Goal: Information Seeking & Learning: Learn about a topic

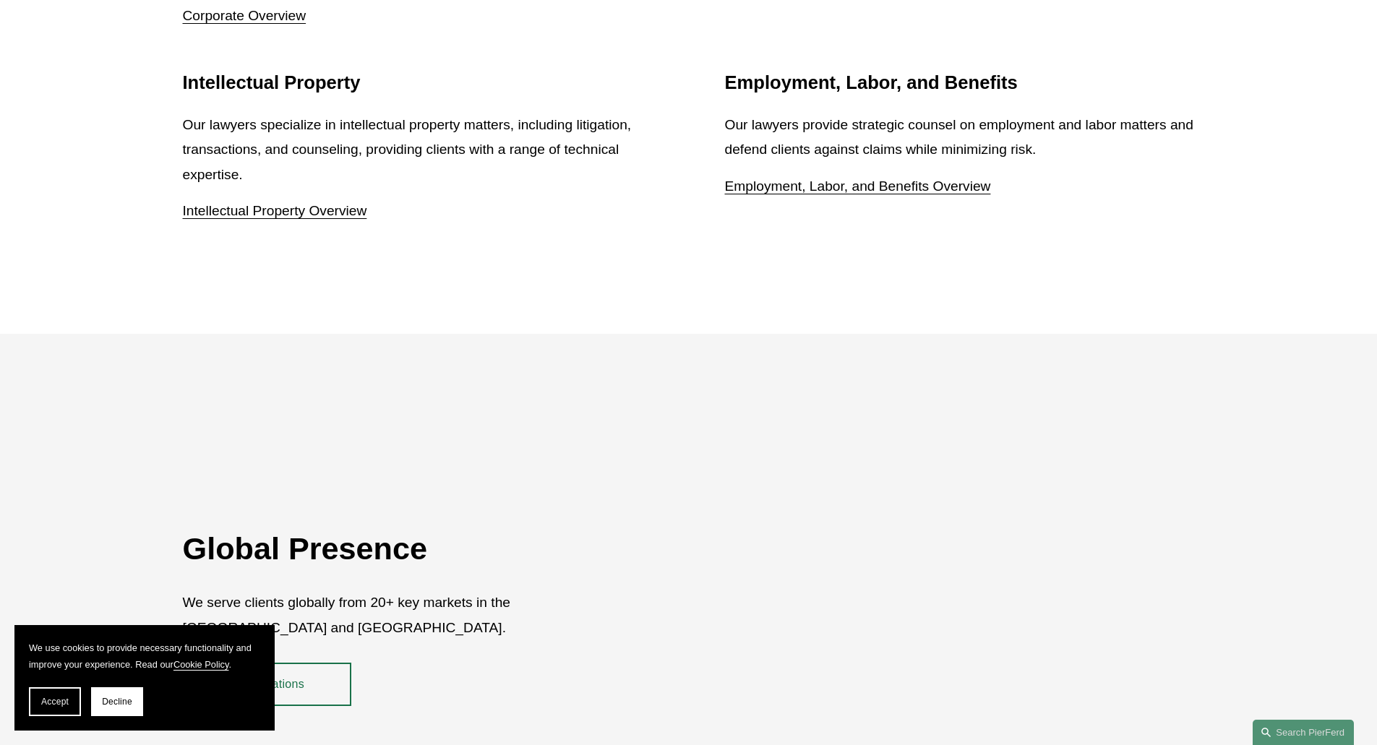
scroll to position [2637, 0]
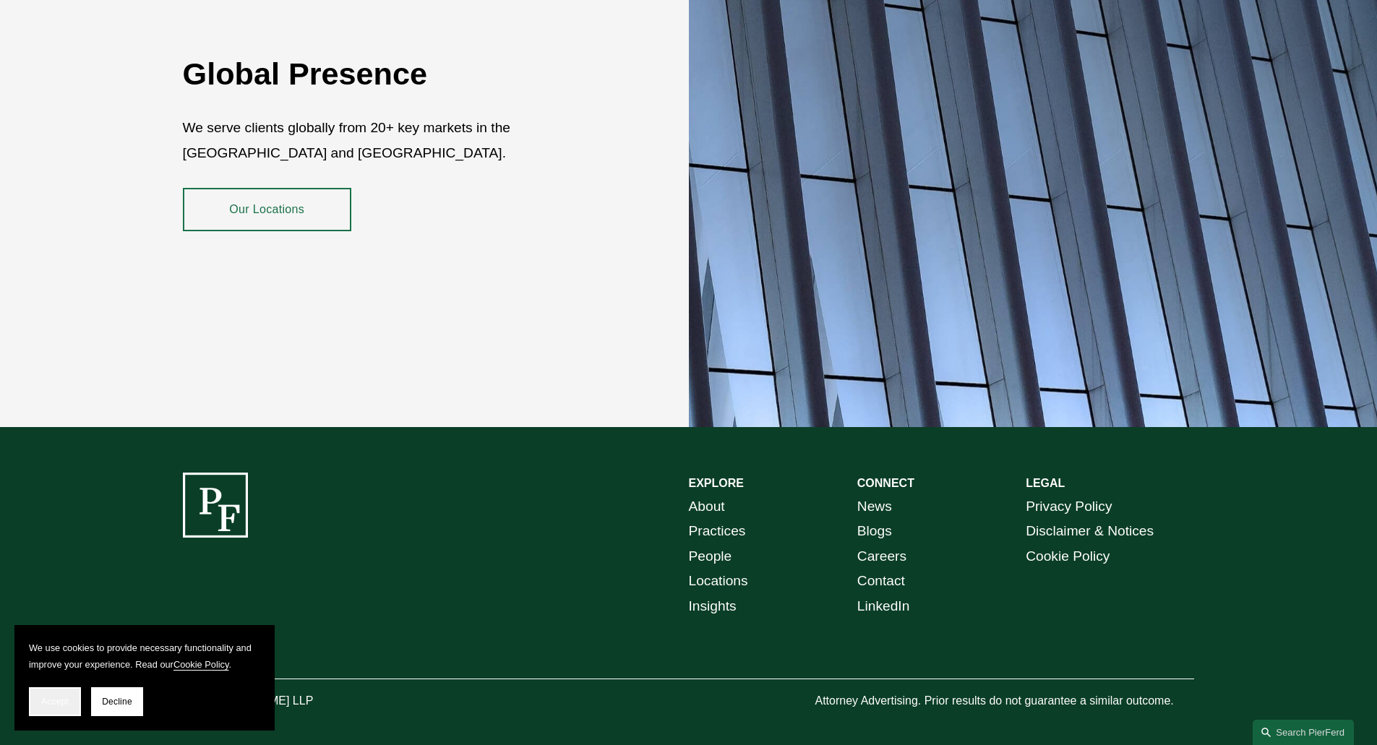
click at [48, 705] on span "Accept" at bounding box center [54, 702] width 27 height 10
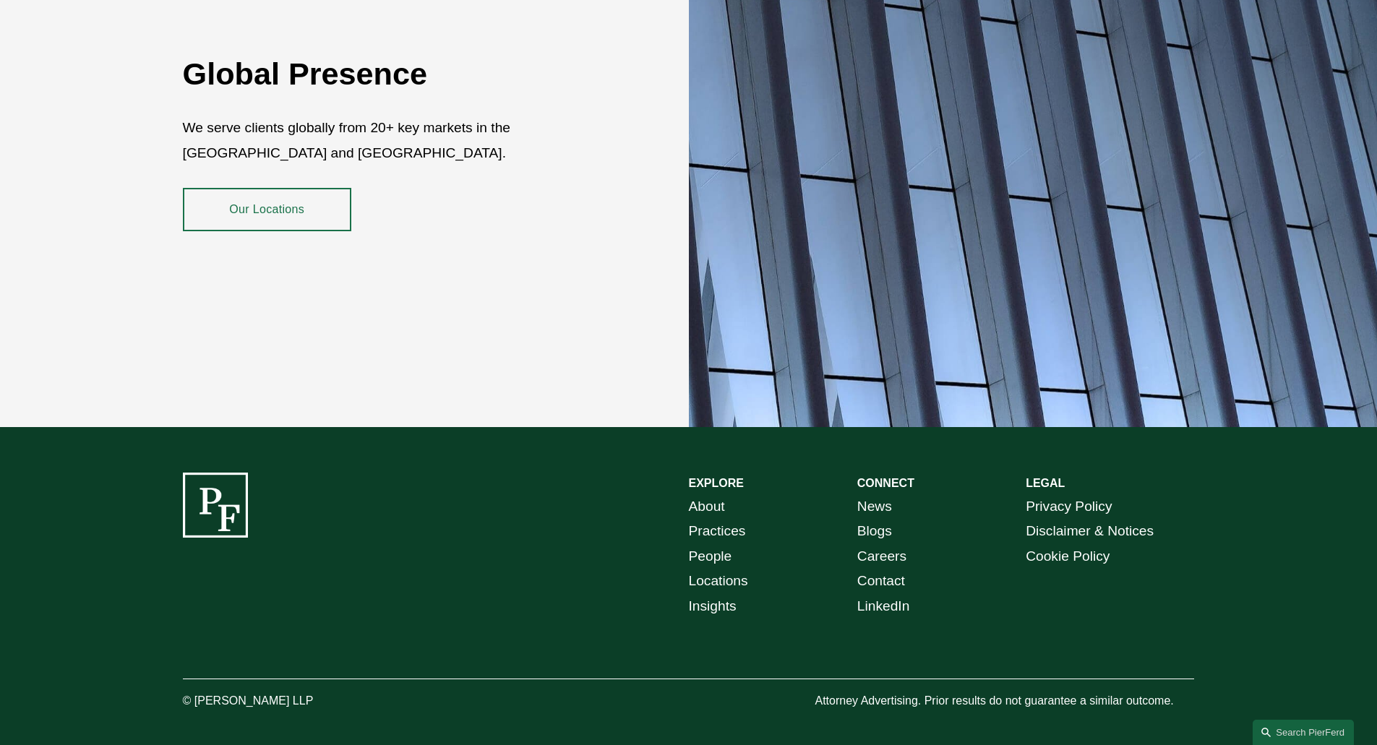
click at [728, 549] on link "People" at bounding box center [710, 556] width 43 height 25
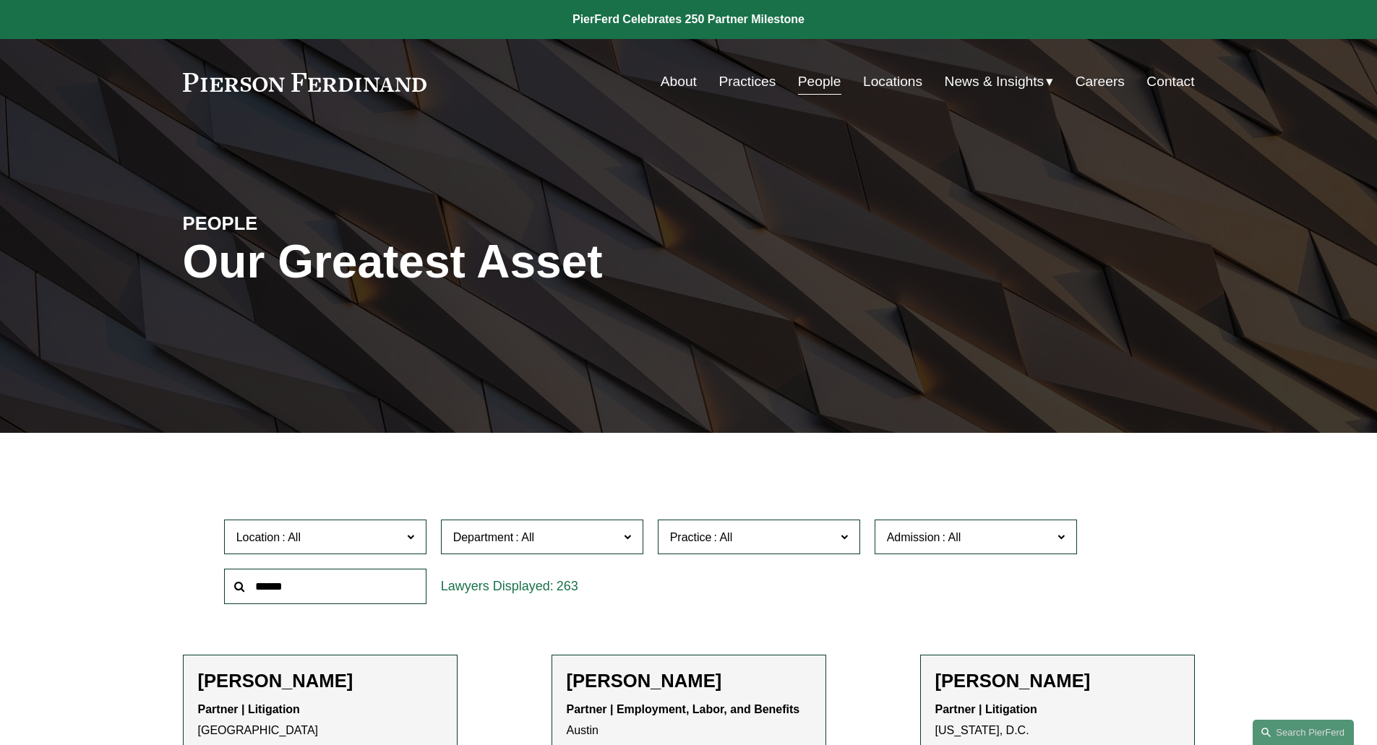
click at [1173, 77] on link "Contact" at bounding box center [1170, 81] width 48 height 27
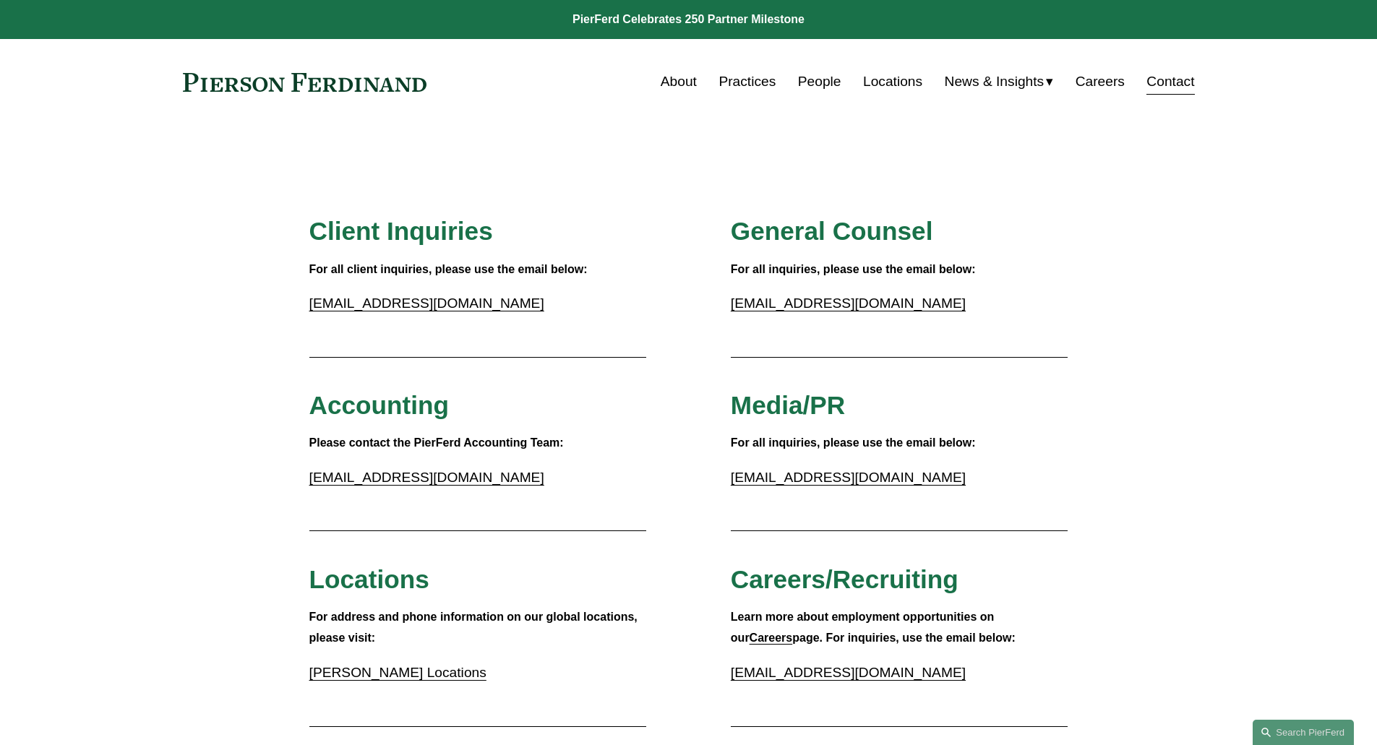
click at [680, 84] on link "About" at bounding box center [679, 81] width 36 height 27
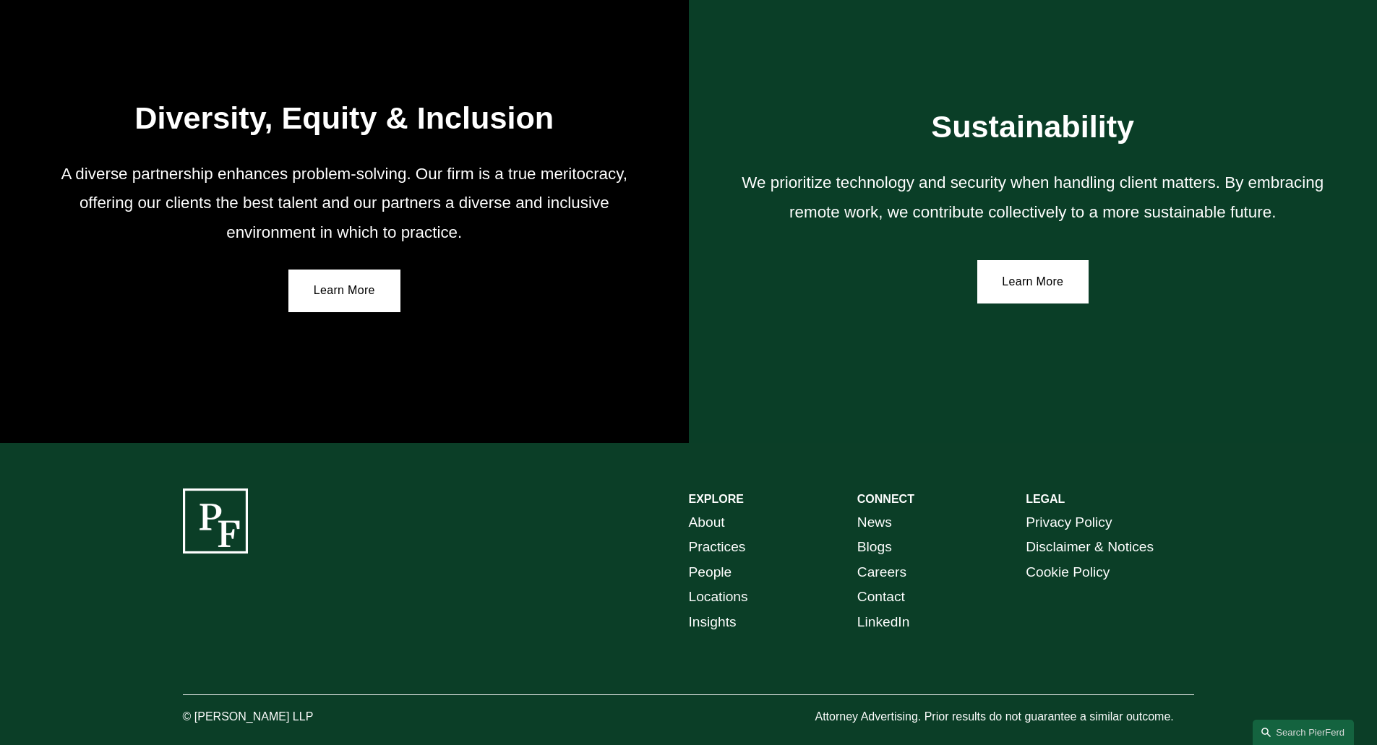
scroll to position [2583, 0]
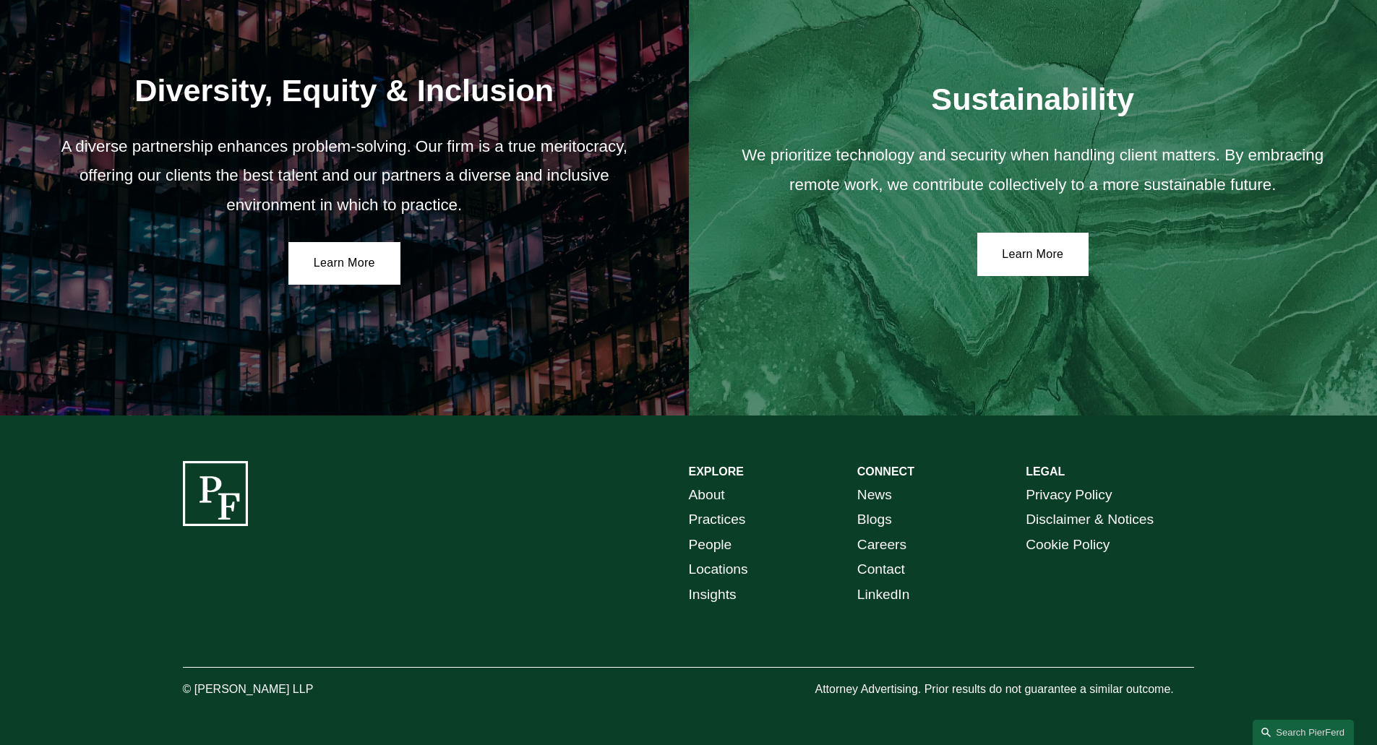
click at [895, 541] on link "Careers" at bounding box center [881, 545] width 49 height 25
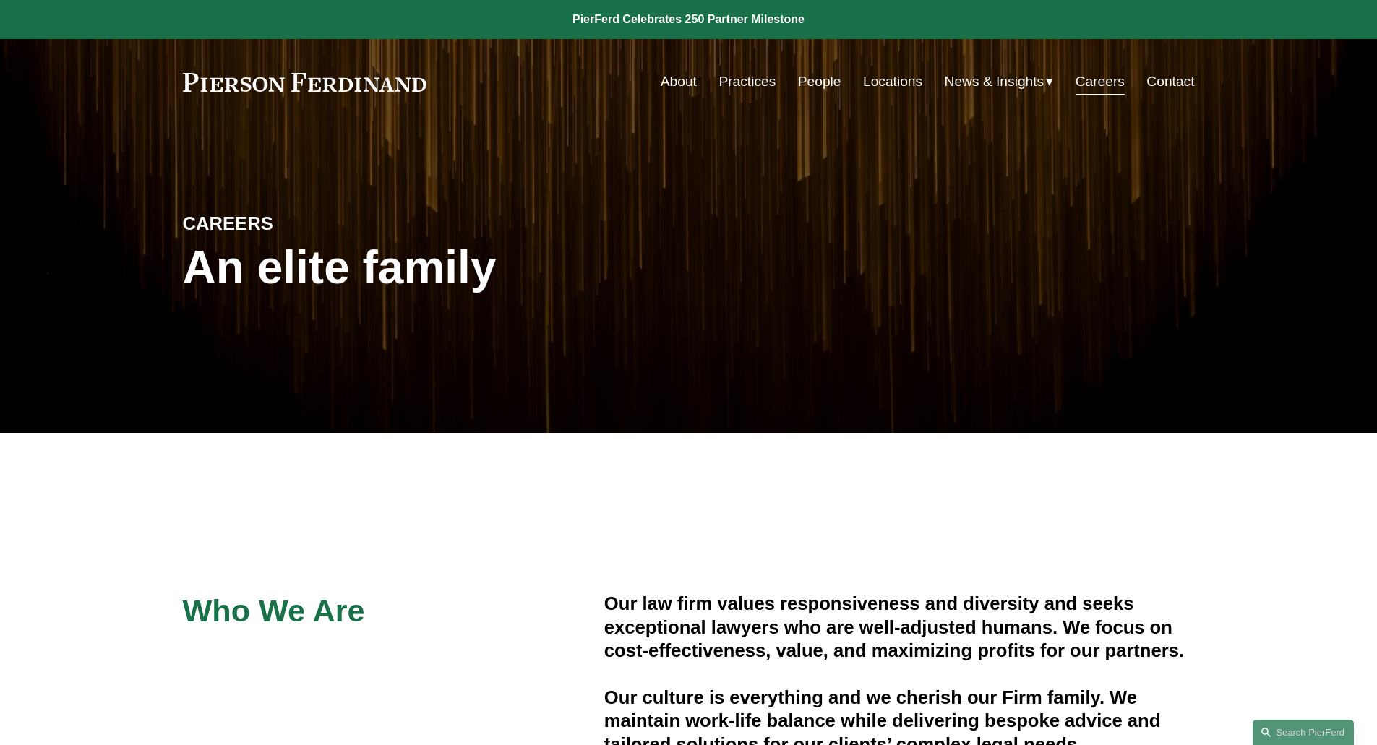
click at [830, 89] on link "People" at bounding box center [819, 81] width 43 height 27
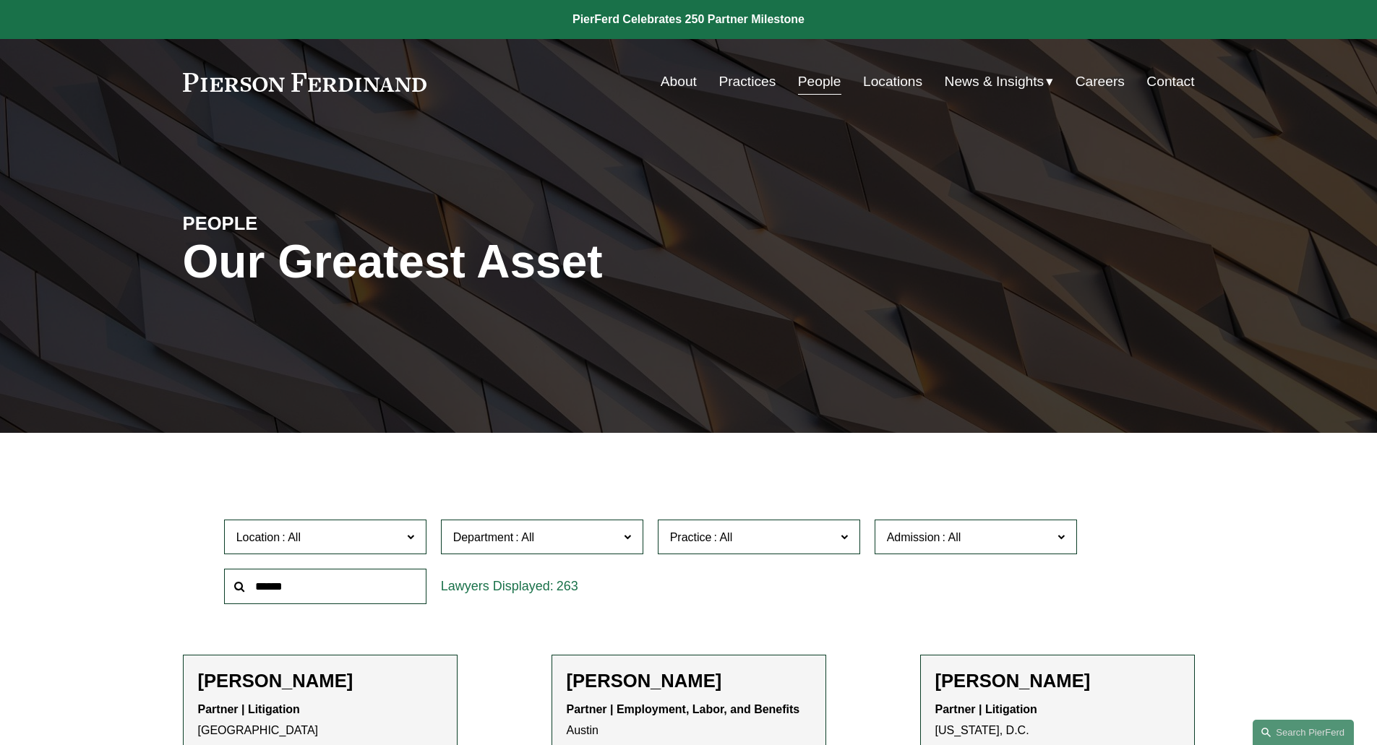
scroll to position [898, 0]
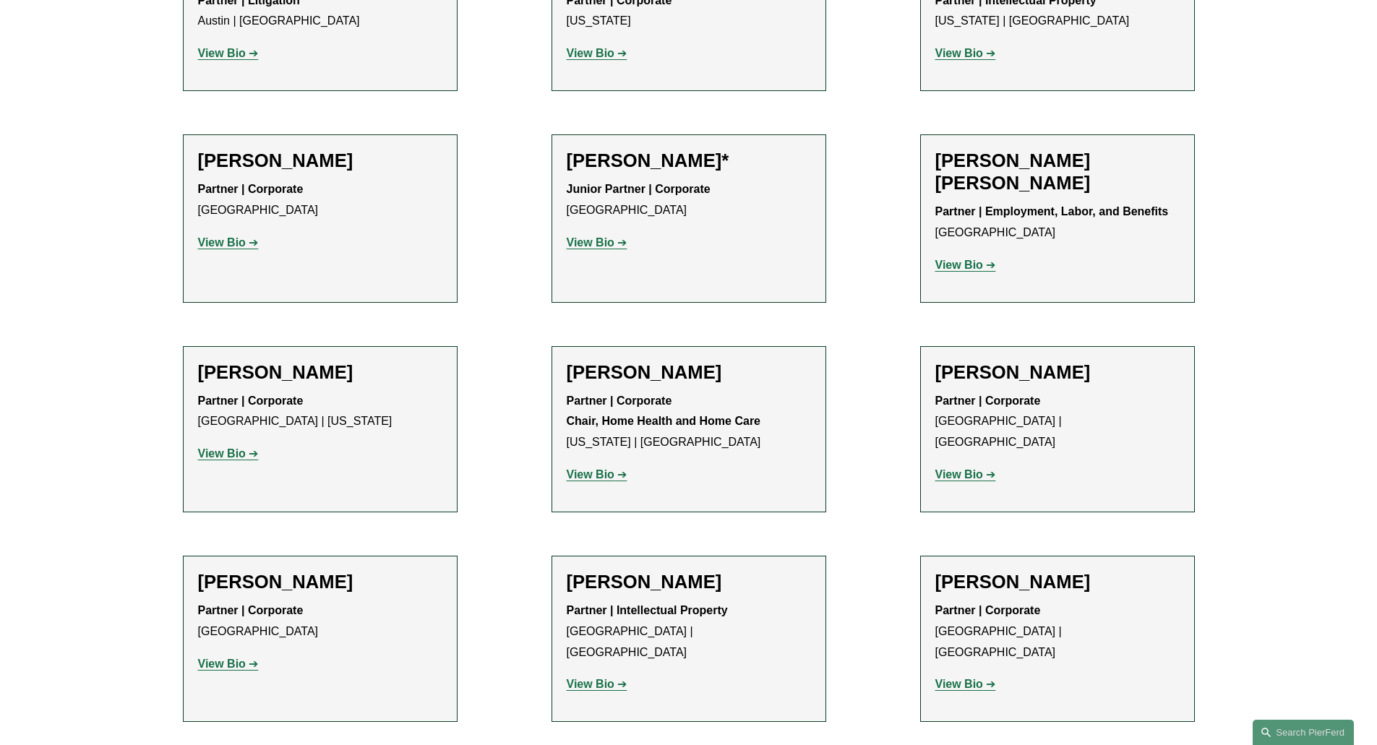
click at [587, 473] on strong "View Bio" at bounding box center [591, 474] width 48 height 12
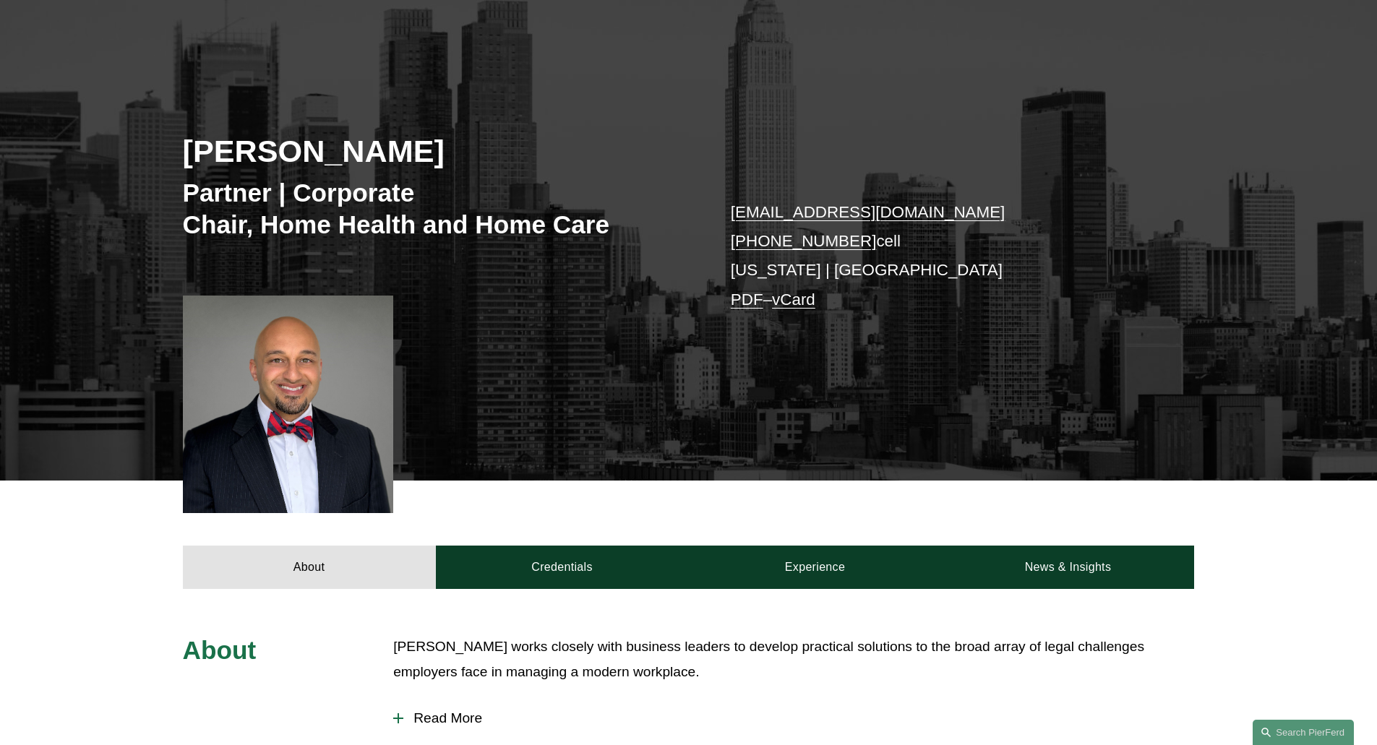
scroll to position [48, 0]
